Goal: Check status: Check status

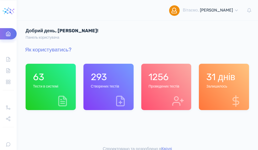
click at [166, 90] on div "1256 Проведених тестів" at bounding box center [164, 80] width 31 height 19
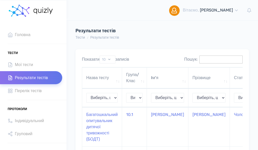
click at [243, 59] on input "Пошук:" at bounding box center [220, 60] width 43 height 8
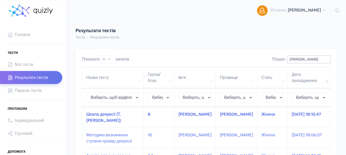
type input "щер"
click at [99, 116] on td "Шкала депресії (Т. Балашова)" at bounding box center [112, 117] width 61 height 21
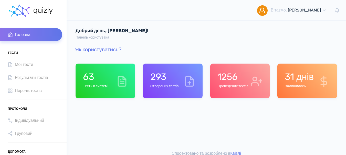
click at [231, 83] on div "1256 Проведених тестів" at bounding box center [232, 80] width 31 height 19
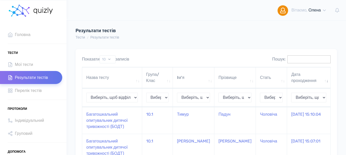
click at [288, 58] on input "Пошук:" at bounding box center [308, 60] width 43 height 8
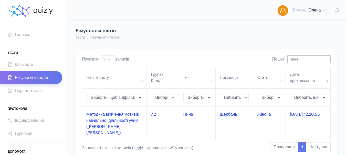
type input "[PERSON_NAME]"
click at [111, 118] on td "Методика вивчення мотивів навчальної діяльності учнів ([PERSON_NAME] [PERSON_NA…" at bounding box center [114, 123] width 65 height 33
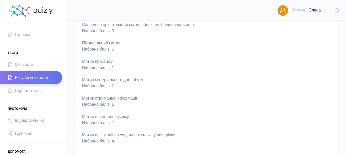
scroll to position [150, 0]
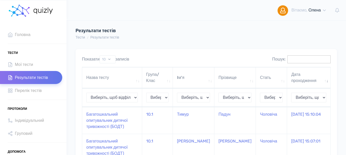
click at [304, 58] on input "Пошук:" at bounding box center [308, 60] width 43 height 8
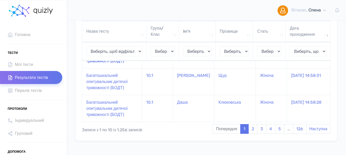
scroll to position [256, 0]
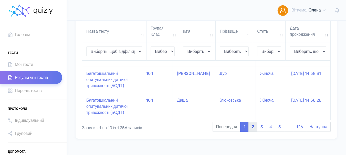
click at [253, 126] on link "2" at bounding box center [252, 127] width 9 height 10
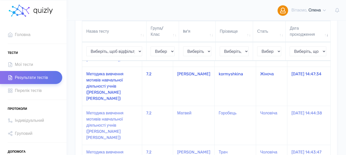
scroll to position [270, 0]
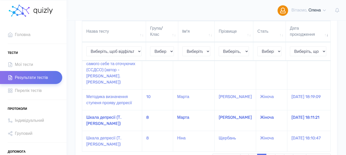
scroll to position [319, 0]
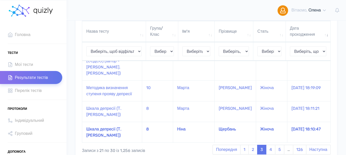
click at [105, 122] on td "Шкала депресії (Т. Балашова)" at bounding box center [112, 132] width 60 height 21
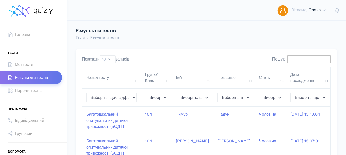
click at [302, 58] on input "Пошук:" at bounding box center [308, 60] width 43 height 8
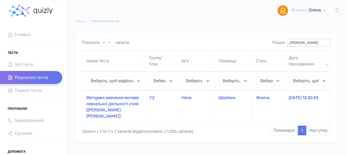
scroll to position [26, 0]
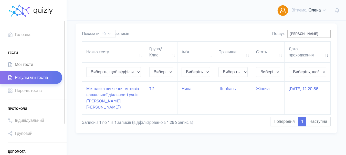
type input "[PERSON_NAME]"
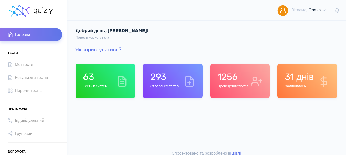
click at [228, 83] on div "1256 Проведених тестів" at bounding box center [232, 80] width 31 height 19
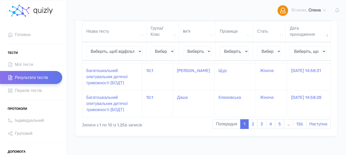
scroll to position [270, 0]
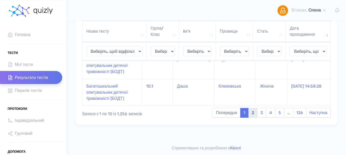
click at [250, 114] on link "2" at bounding box center [252, 113] width 9 height 10
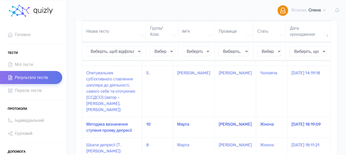
scroll to position [294, 0]
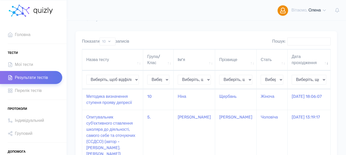
scroll to position [26, 0]
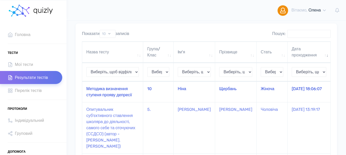
click at [106, 94] on td "Методика визначення ступеня прояву депресії" at bounding box center [112, 92] width 61 height 21
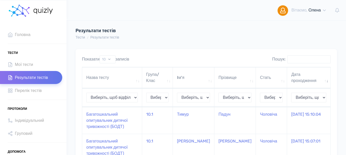
scroll to position [26, 0]
